Goal: Task Accomplishment & Management: Manage account settings

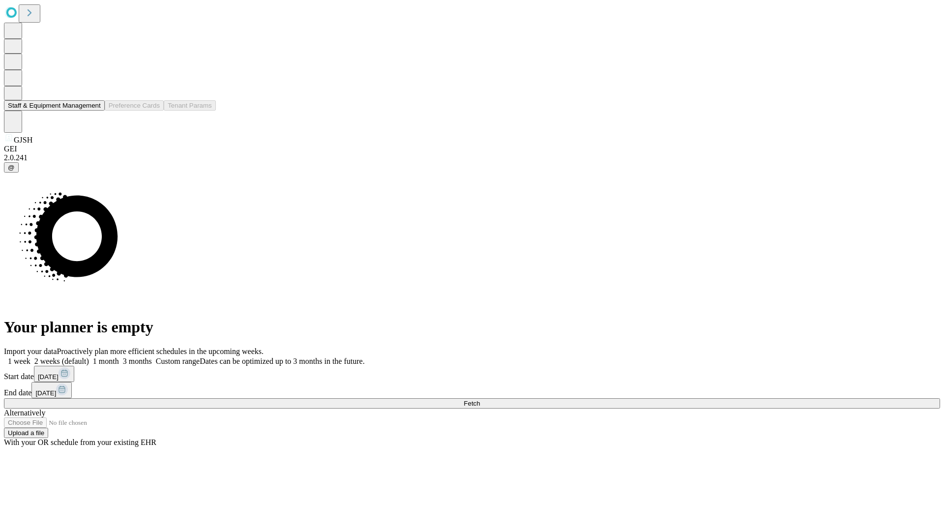
click at [94, 111] on button "Staff & Equipment Management" at bounding box center [54, 105] width 101 height 10
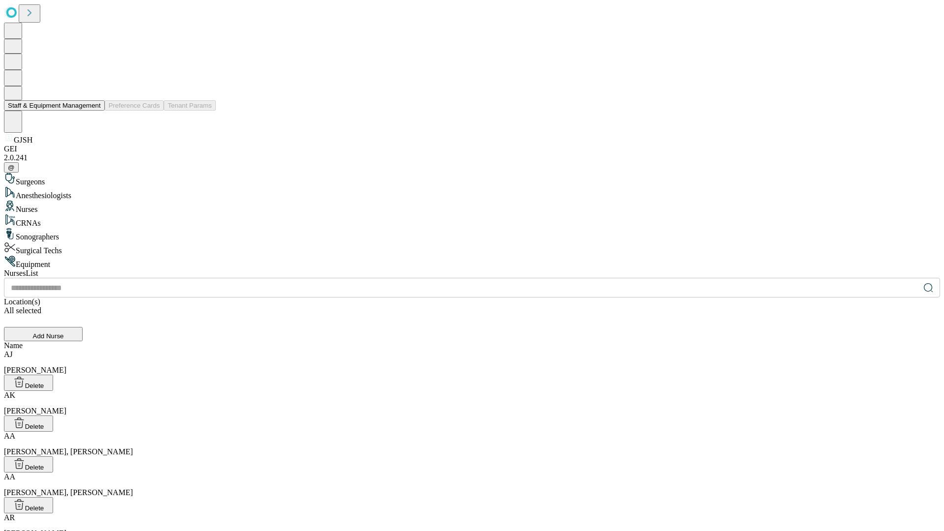
click at [94, 111] on button "Staff & Equipment Management" at bounding box center [54, 105] width 101 height 10
